Goal: Find specific page/section: Find specific page/section

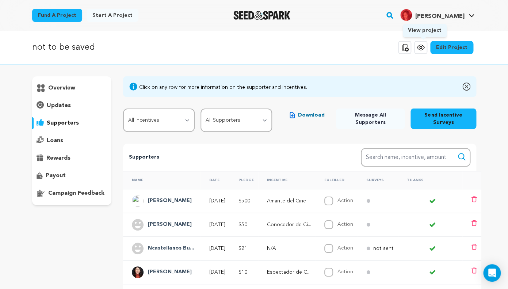
click at [425, 46] on icon at bounding box center [420, 47] width 9 height 9
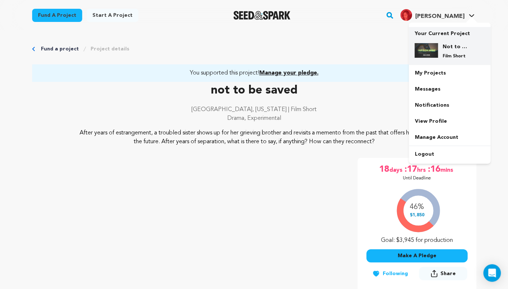
click at [457, 49] on h4 "Not to be saved" at bounding box center [455, 46] width 26 height 7
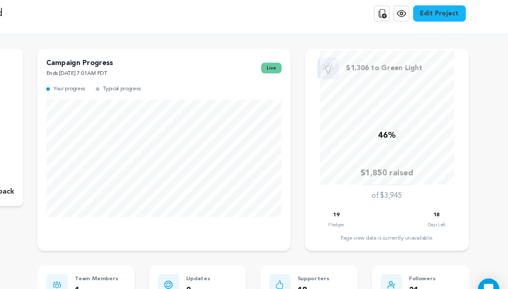
scroll to position [11, 0]
